Goal: Browse casually

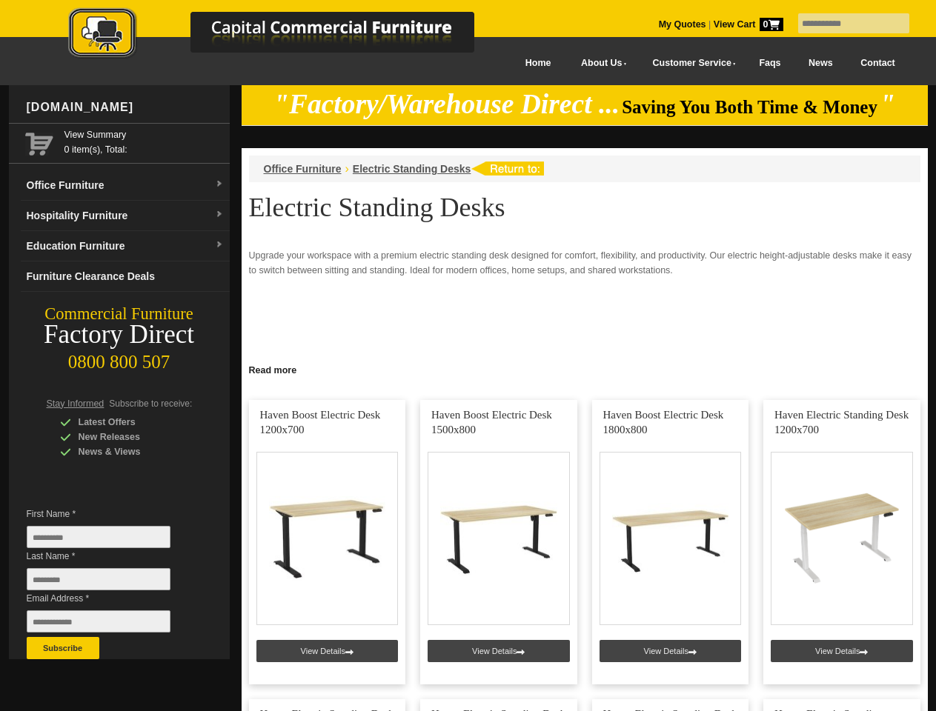
click at [844, 24] on input "text" at bounding box center [853, 23] width 111 height 20
click at [110, 583] on input "Last Name *" at bounding box center [99, 579] width 144 height 22
click at [63, 648] on button "Subscribe" at bounding box center [63, 648] width 73 height 22
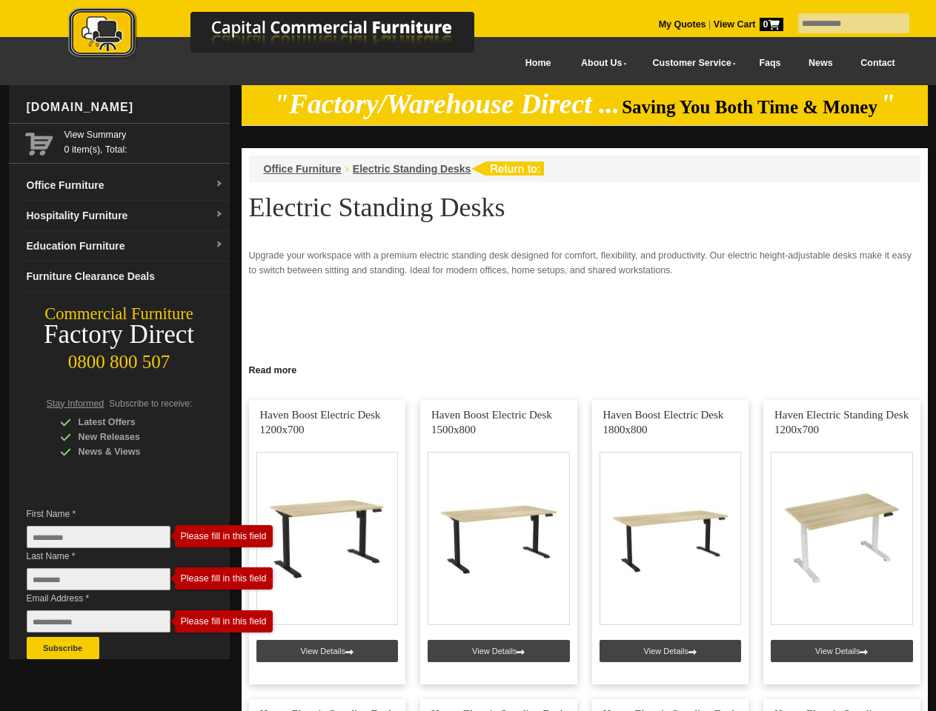
click at [585, 369] on link "Read more" at bounding box center [585, 368] width 686 height 19
